Goal: Information Seeking & Learning: Find specific fact

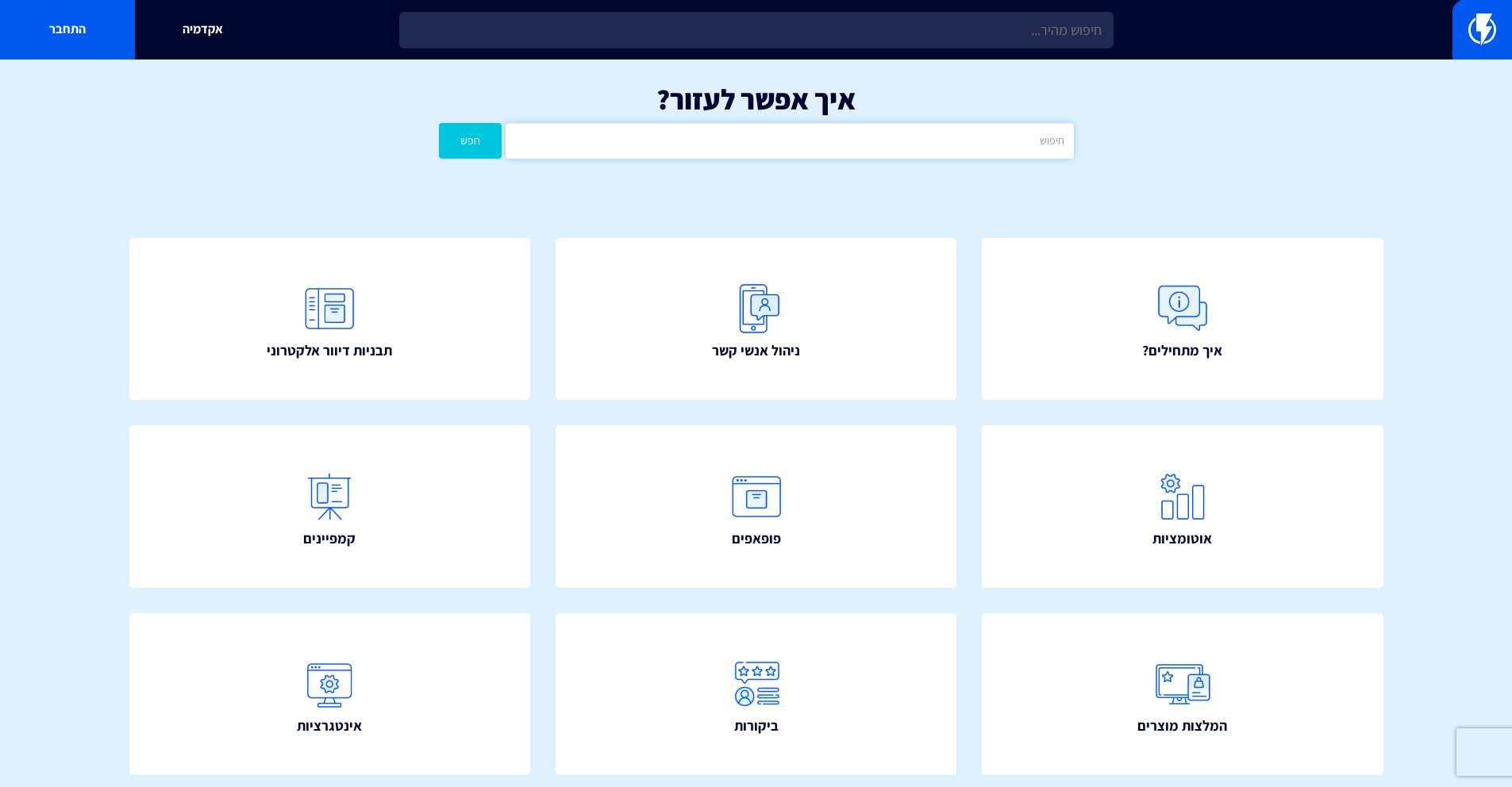
click at [750, 138] on input "text" at bounding box center [789, 141] width 568 height 36
type input "sdk"
click at [439, 123] on button "חפש" at bounding box center [471, 141] width 64 height 36
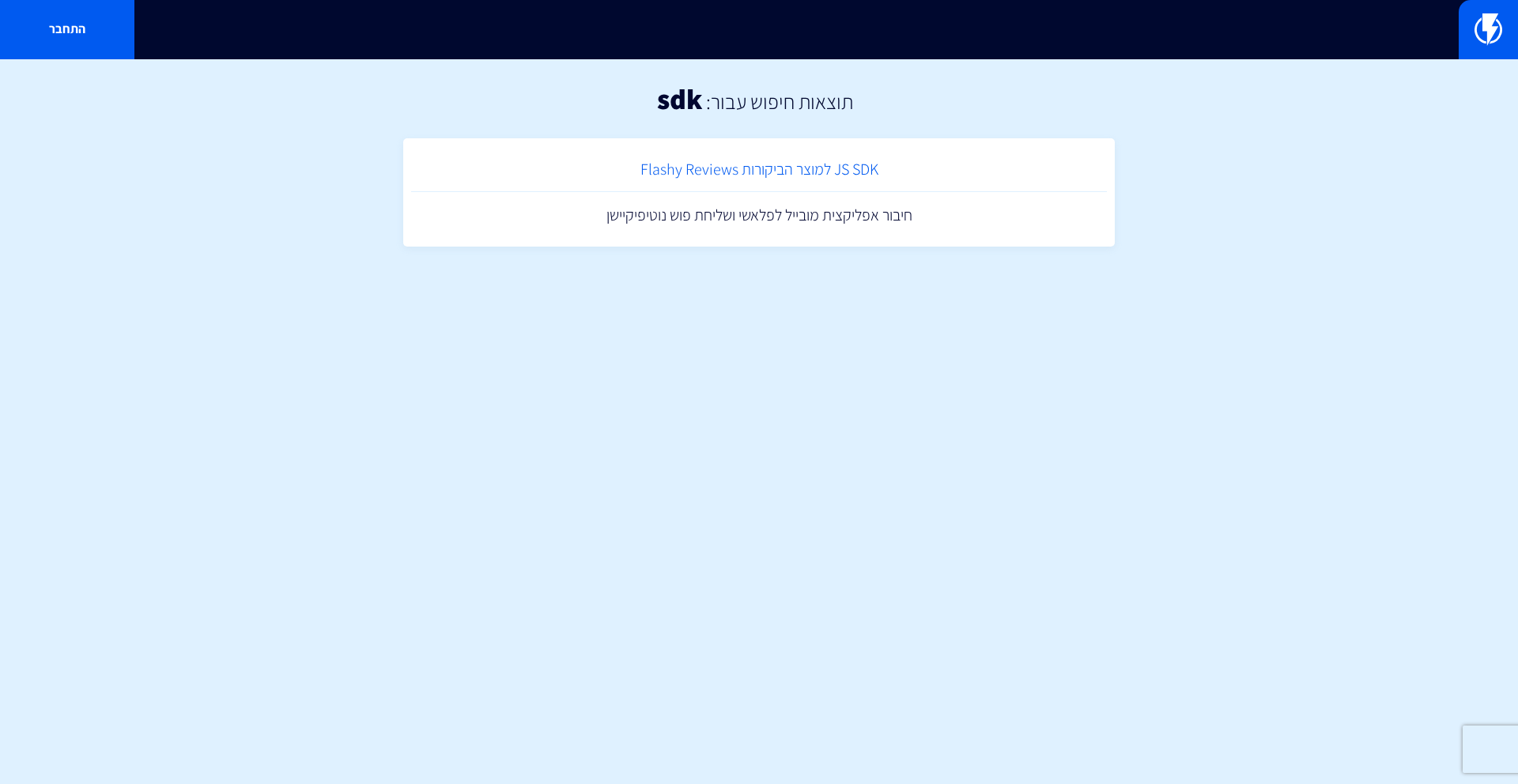
click at [759, 172] on link "JS SDK למוצר הביקורות Flashy Reviews" at bounding box center [759, 169] width 696 height 47
